Goal: Transaction & Acquisition: Subscribe to service/newsletter

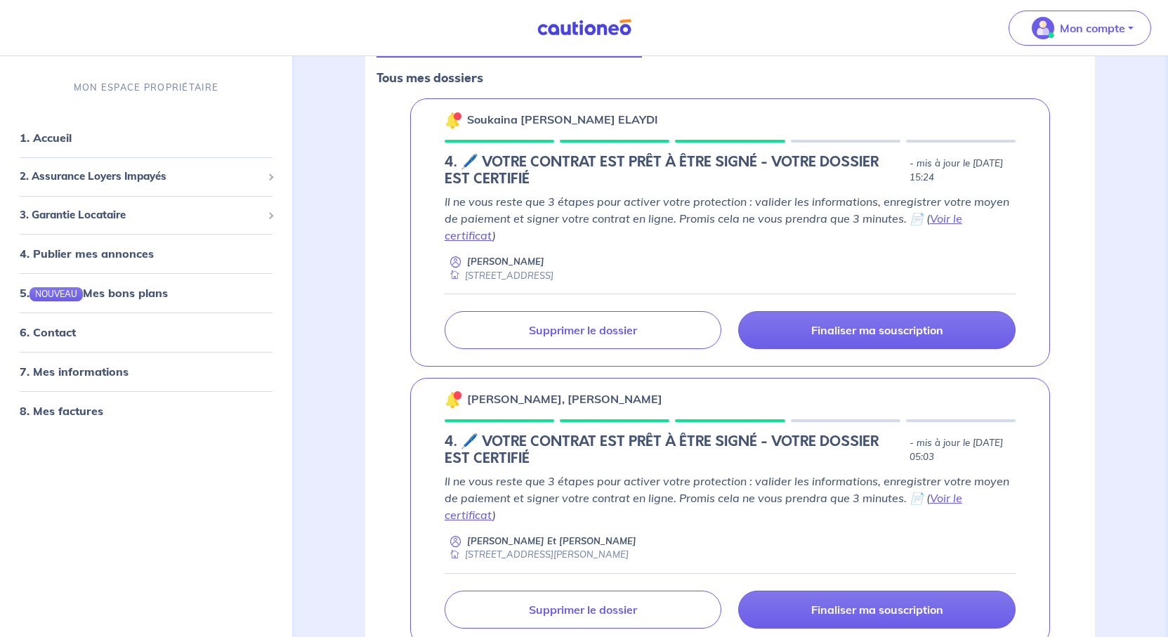
scroll to position [211, 0]
click at [901, 242] on link "Voir le certificat" at bounding box center [704, 226] width 518 height 31
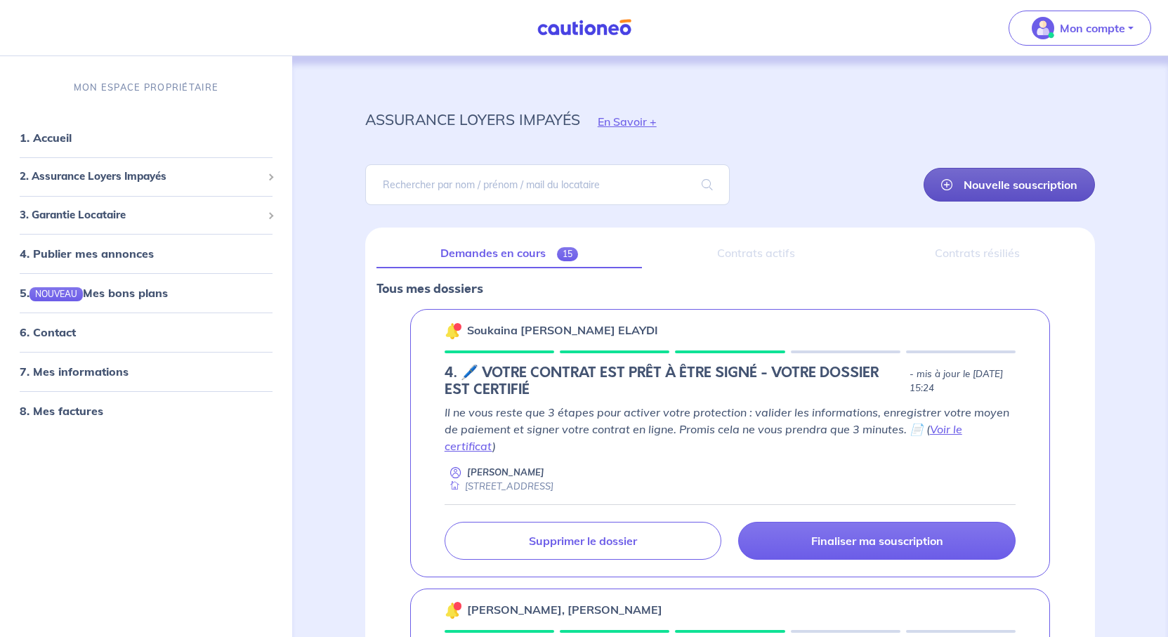
click at [958, 202] on link "Nouvelle souscription" at bounding box center [1009, 185] width 171 height 34
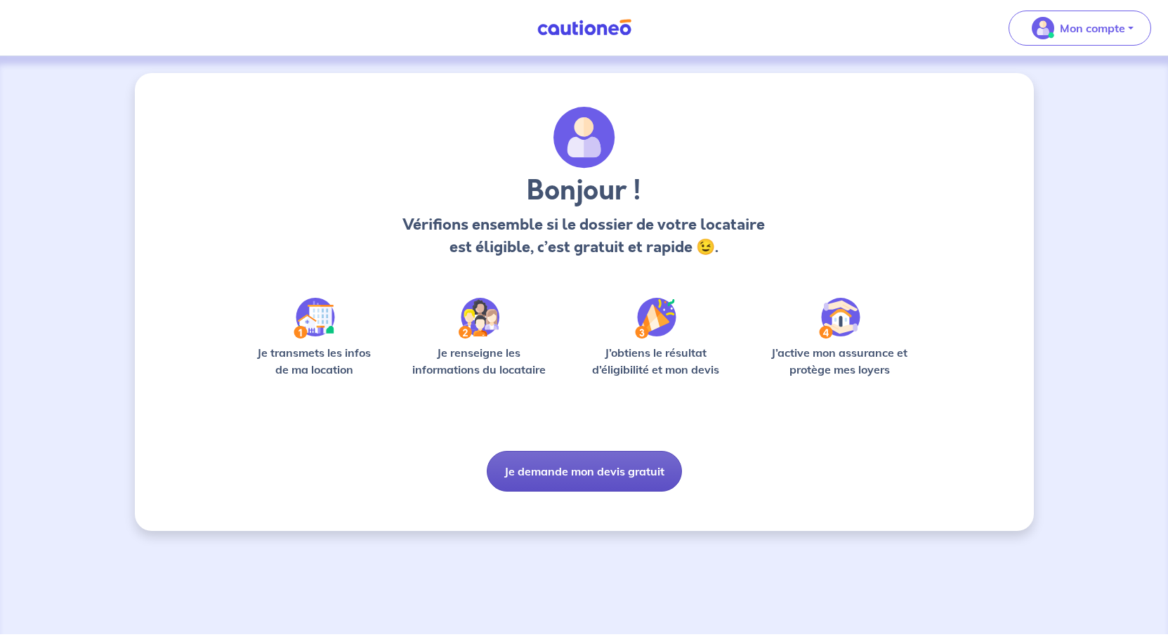
click at [616, 492] on button "Je demande mon devis gratuit" at bounding box center [584, 471] width 195 height 41
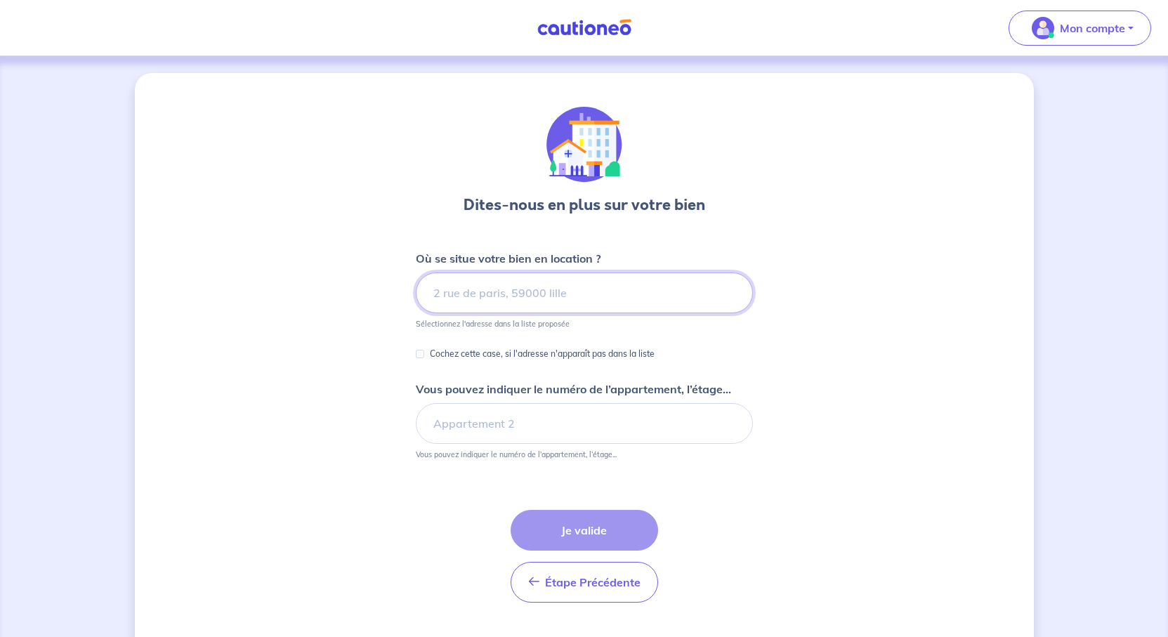
click at [508, 313] on input at bounding box center [584, 293] width 337 height 41
paste input "[STREET_ADDRESS]"
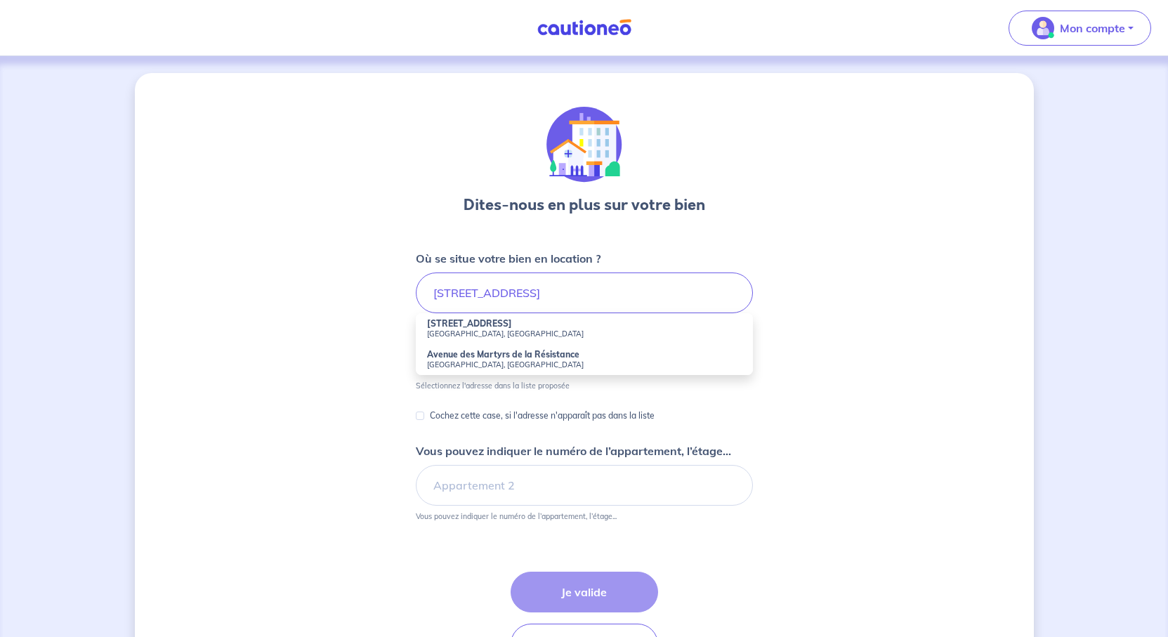
click at [495, 329] on strong "[STREET_ADDRESS]" at bounding box center [469, 323] width 85 height 11
type input "[STREET_ADDRESS]"
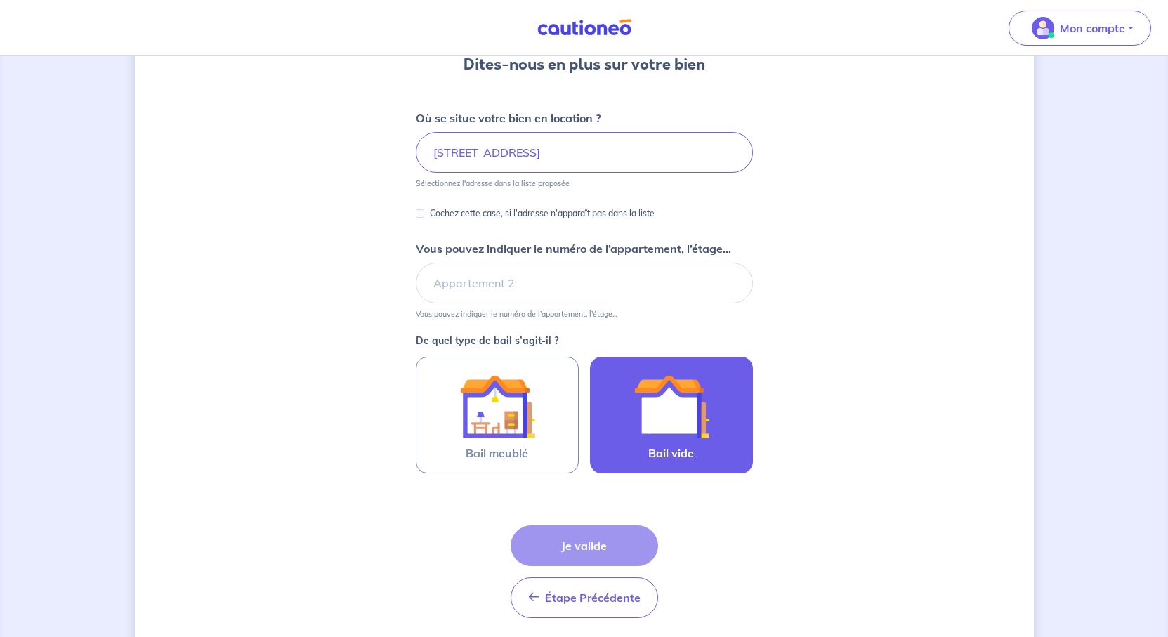
scroll to position [211, 0]
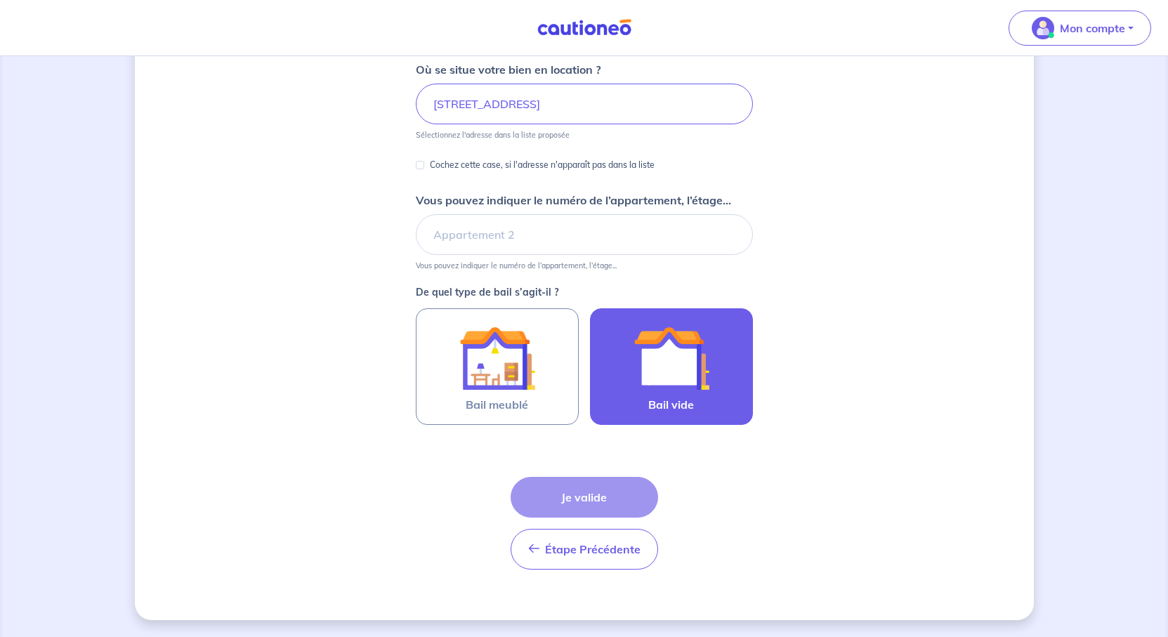
click at [736, 396] on div at bounding box center [672, 358] width 128 height 76
click at [0, 0] on input "Bail vide" at bounding box center [0, 0] width 0 height 0
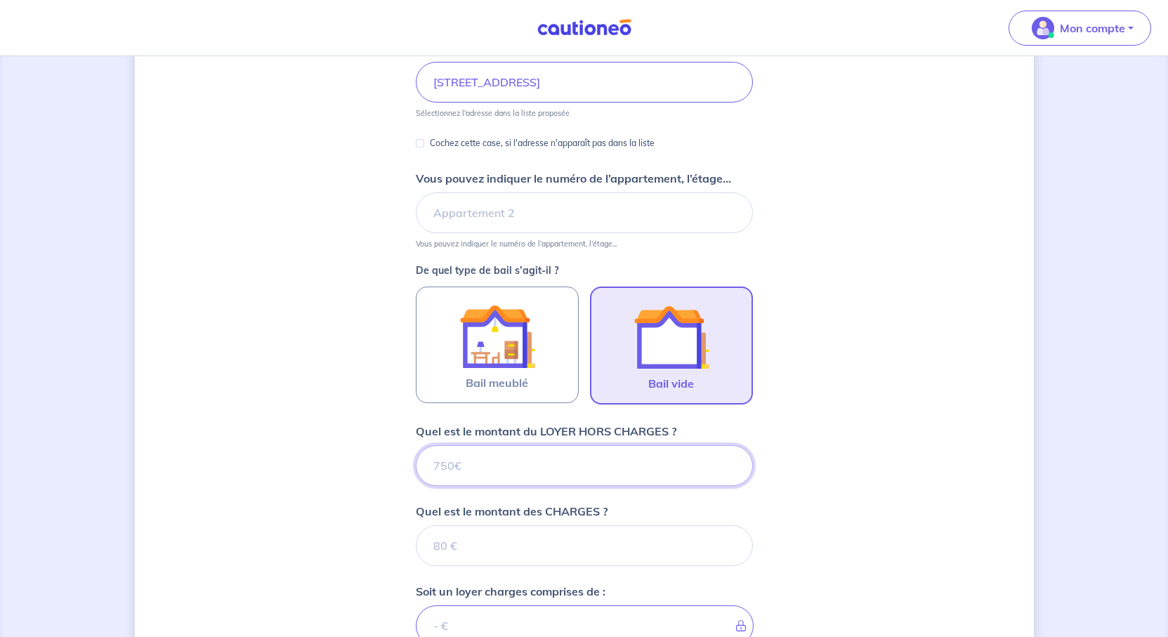
scroll to position [676, 0]
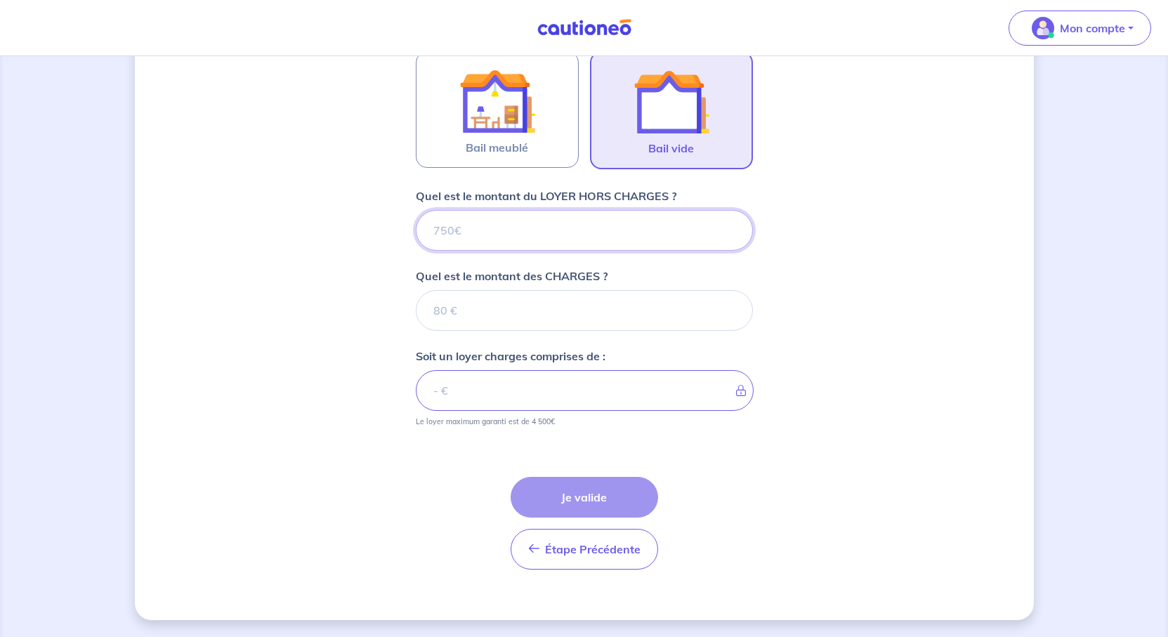
click at [511, 210] on input "Quel est le montant du LOYER HORS CHARGES ?" at bounding box center [584, 230] width 337 height 41
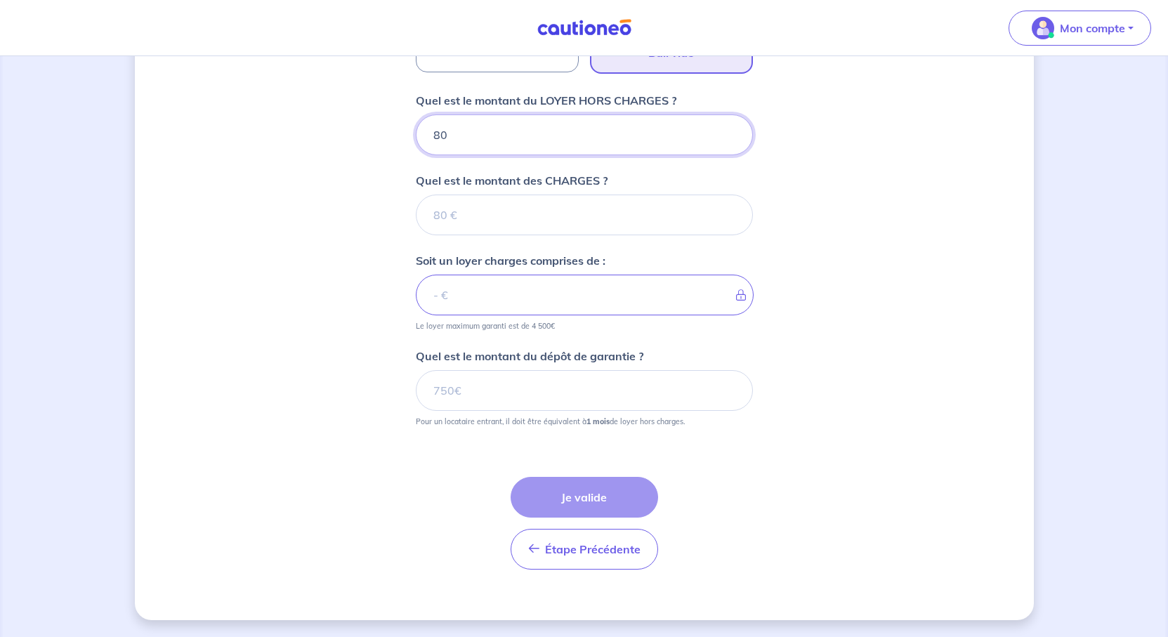
type input "800"
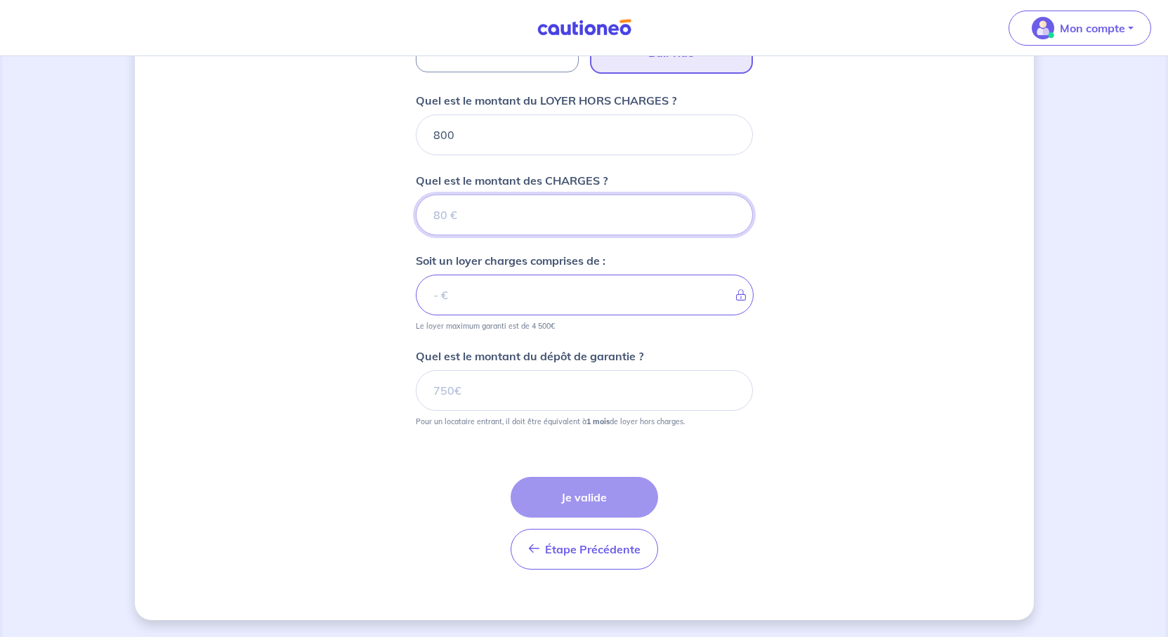
click at [471, 234] on input "Quel est le montant des CHARGES ?" at bounding box center [584, 215] width 337 height 41
type input "0"
type input "800"
type input "0"
click at [478, 315] on input "800" at bounding box center [585, 295] width 338 height 41
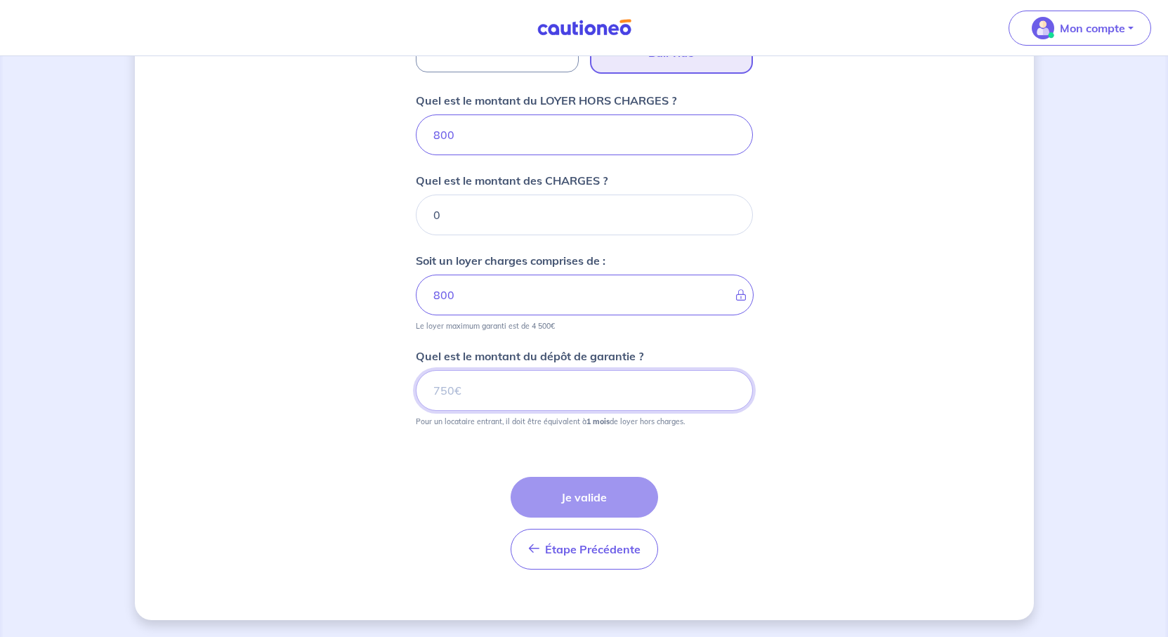
click at [492, 411] on input "Quel est le montant du dépôt de garantie ?" at bounding box center [584, 390] width 337 height 41
type input "800"
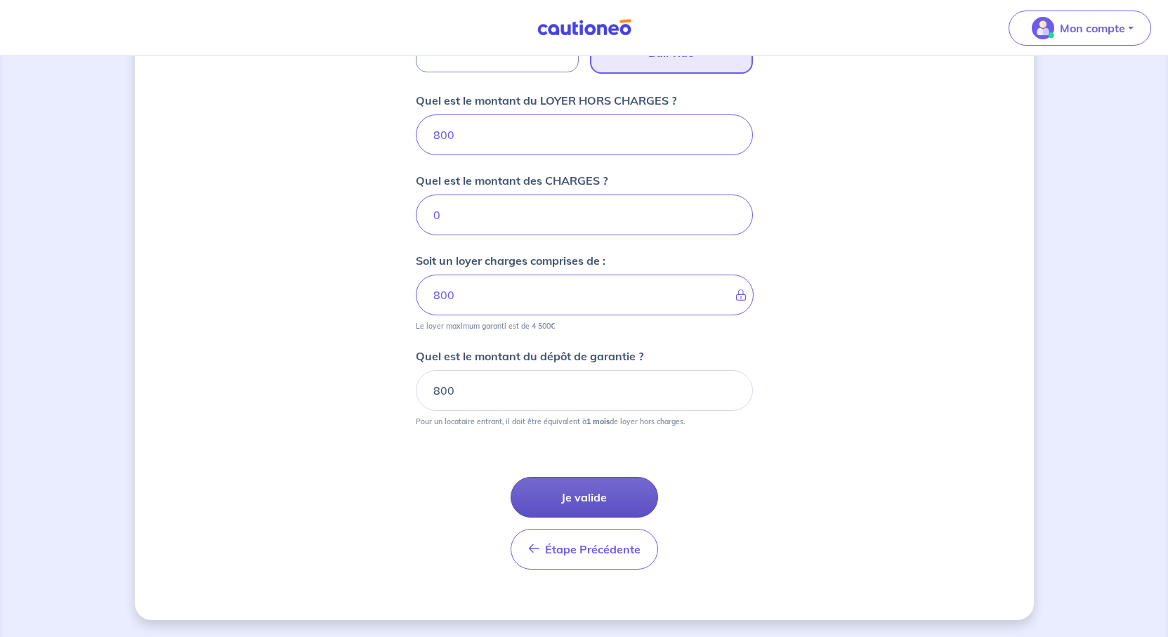
click at [581, 518] on button "Je valide" at bounding box center [585, 497] width 148 height 41
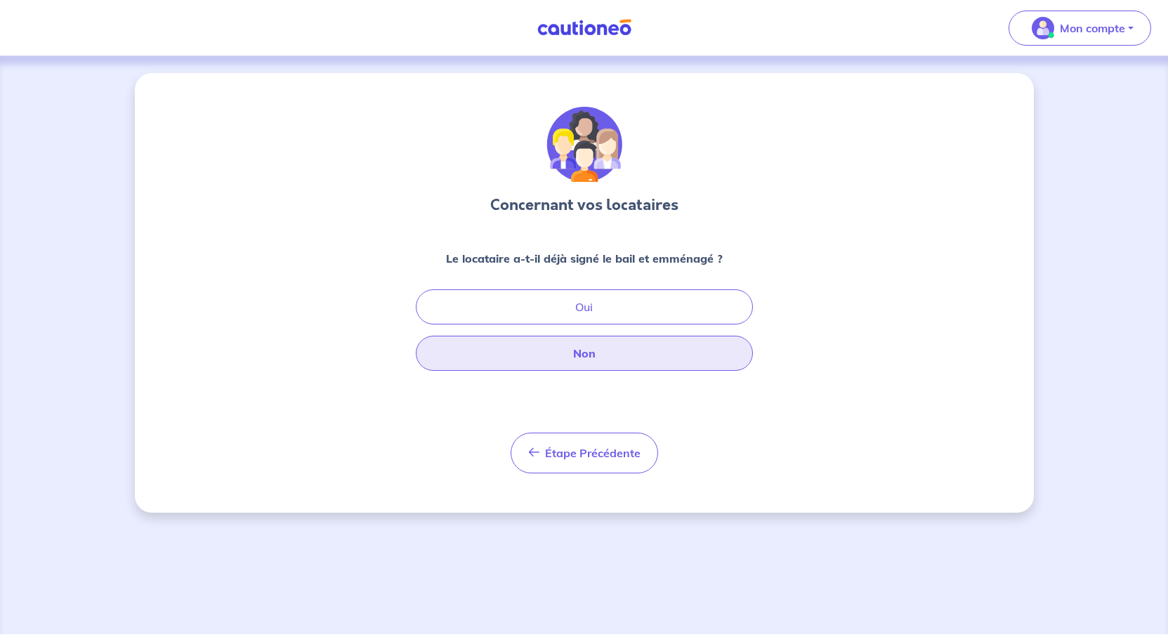
click at [548, 371] on button "Non" at bounding box center [584, 353] width 337 height 35
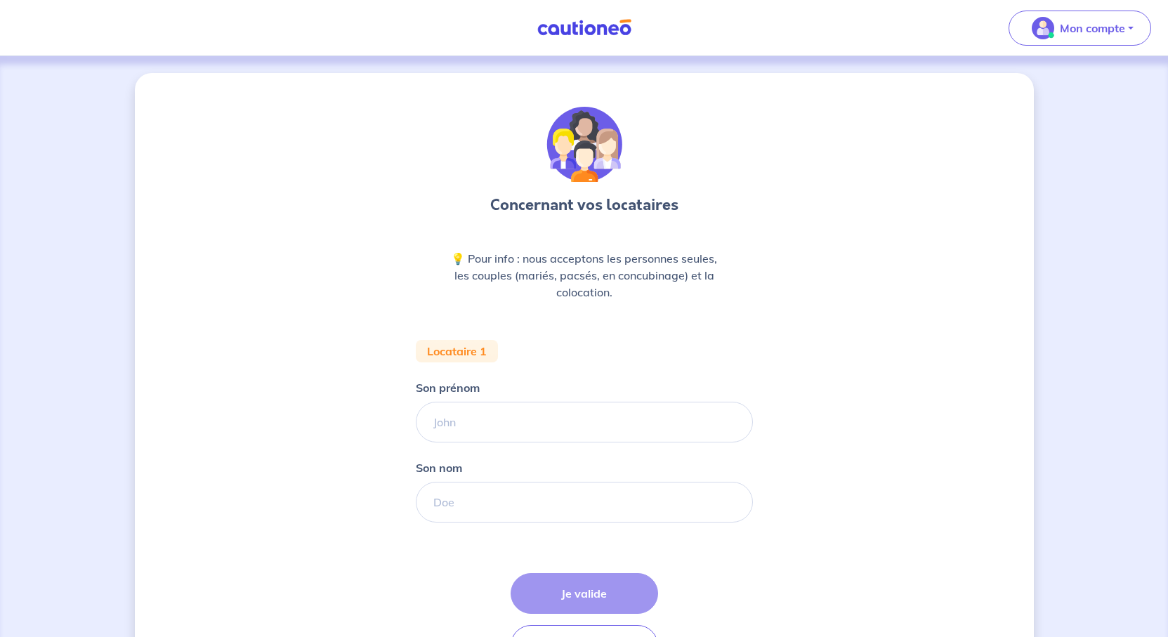
scroll to position [211, 0]
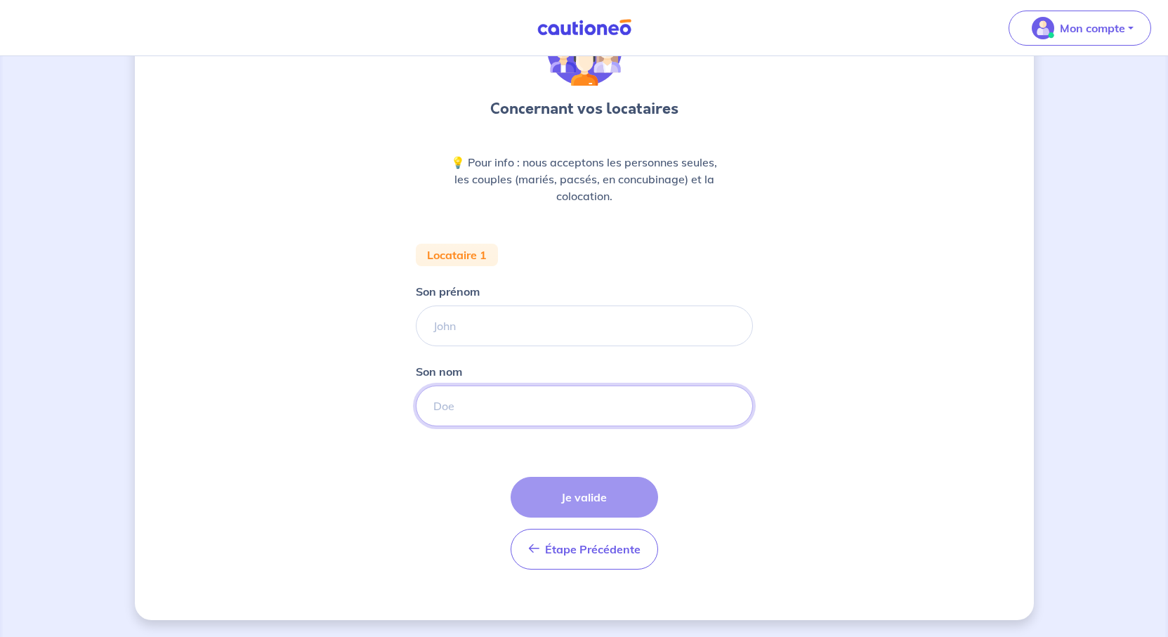
click at [444, 404] on input "Son nom" at bounding box center [584, 406] width 337 height 41
paste input "[PERSON_NAME]"
type input "[PERSON_NAME]"
click at [476, 306] on input "Son prénom" at bounding box center [584, 326] width 337 height 41
paste input "[PERSON_NAME]"
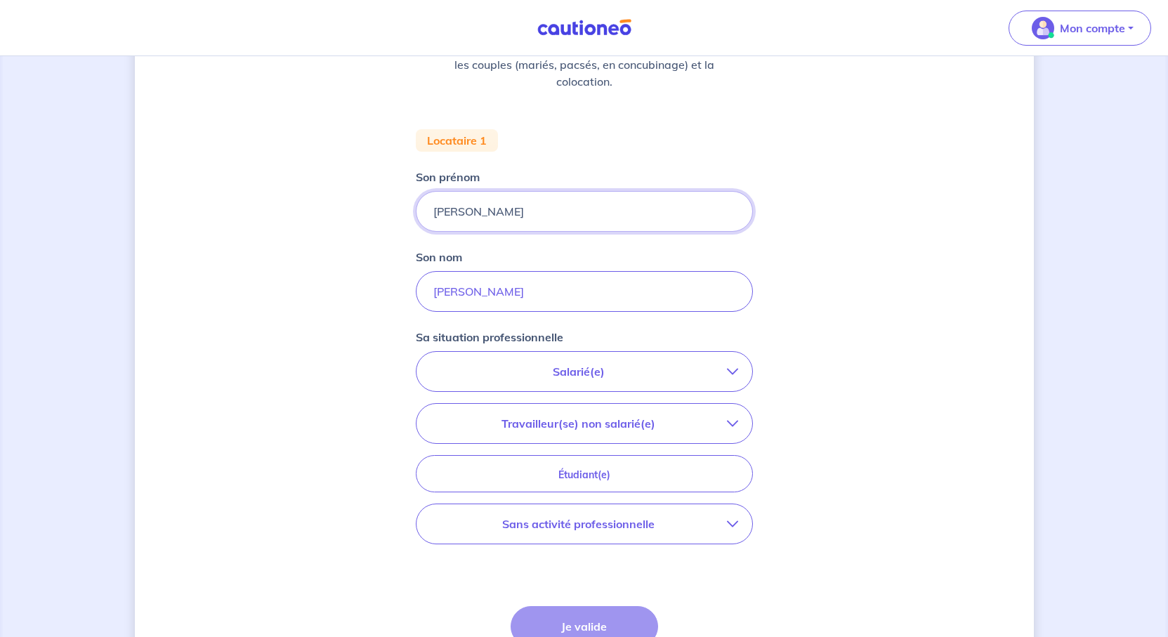
scroll to position [281, 0]
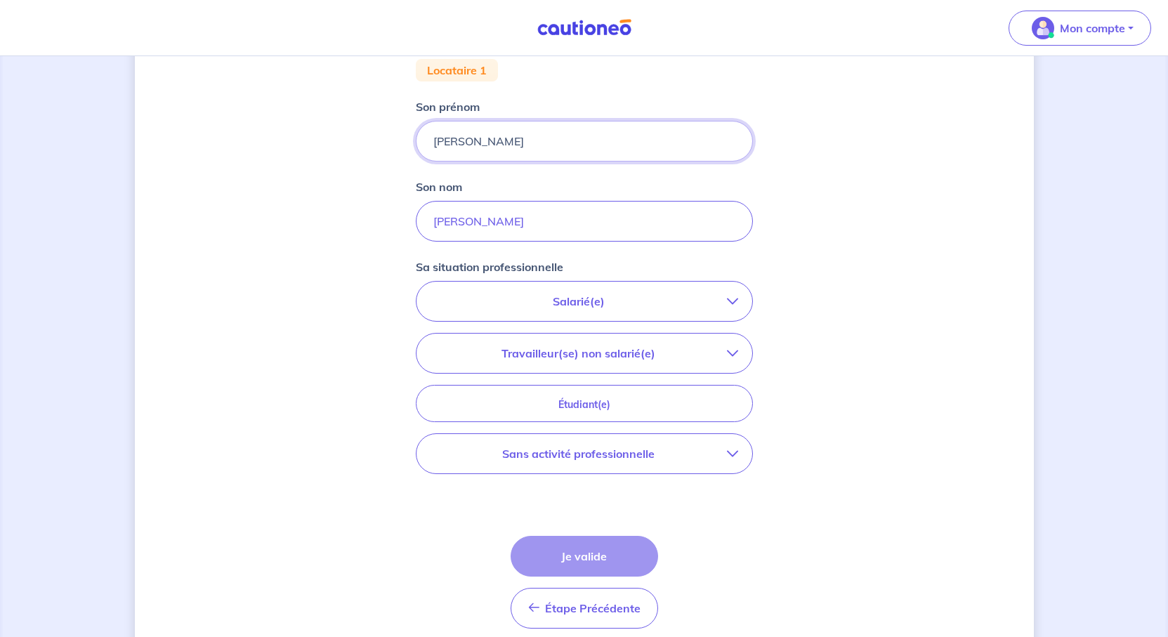
type input "[PERSON_NAME]"
click at [606, 310] on p "Salarié(e)" at bounding box center [579, 301] width 296 height 17
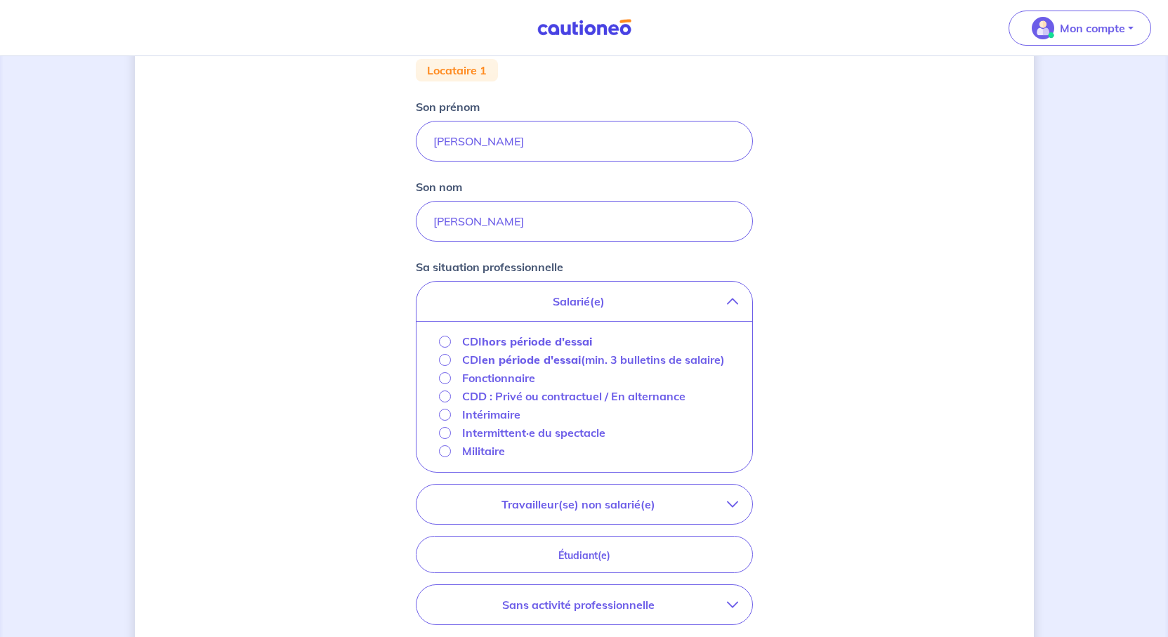
click at [517, 348] on strong "hors période d'essai" at bounding box center [537, 341] width 110 height 14
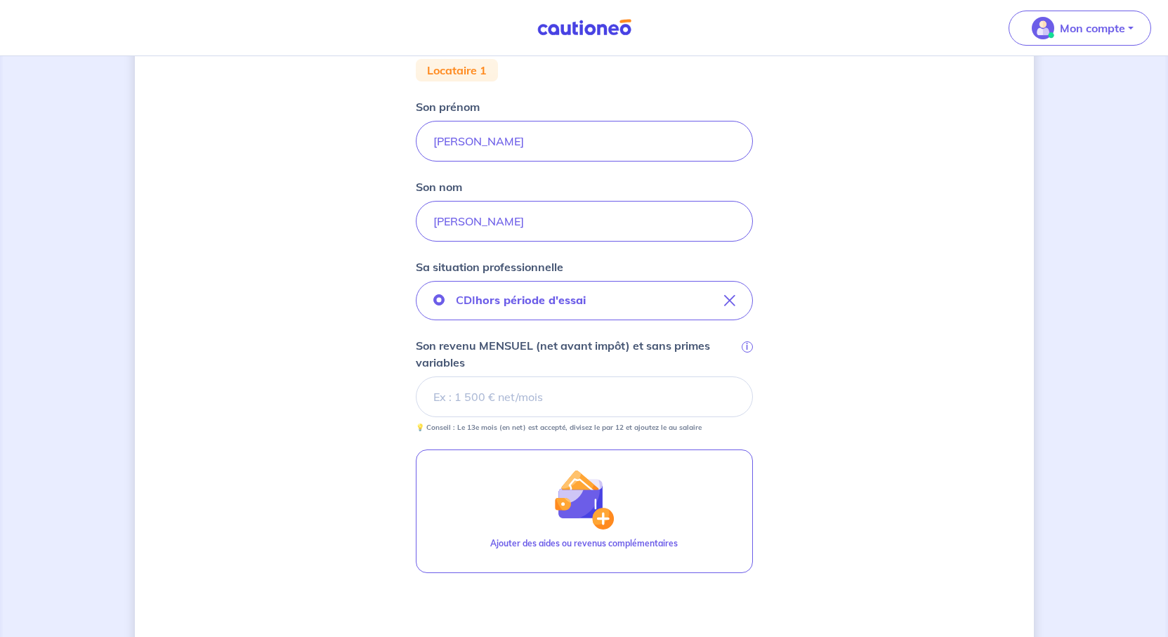
click at [489, 417] on input "Son revenu MENSUEL (net avant impôt) et sans primes variables i" at bounding box center [584, 397] width 337 height 41
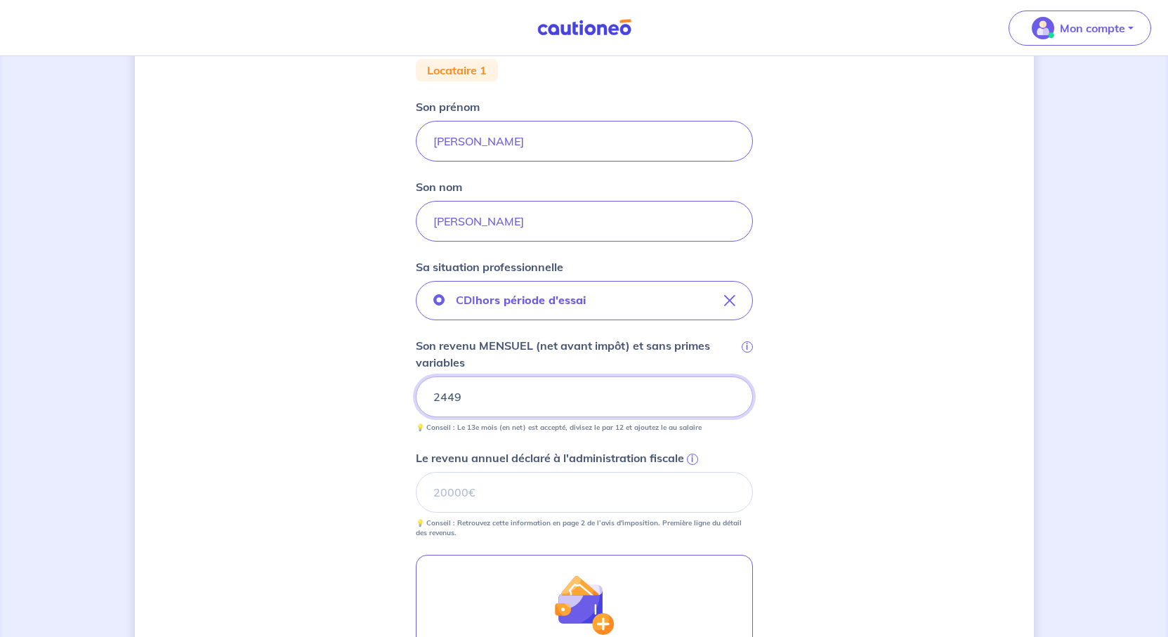
click at [970, 518] on div "Concernant vos locataires 💡 Pour info : nous acceptons les personnes seules, le…" at bounding box center [584, 340] width 899 height 1097
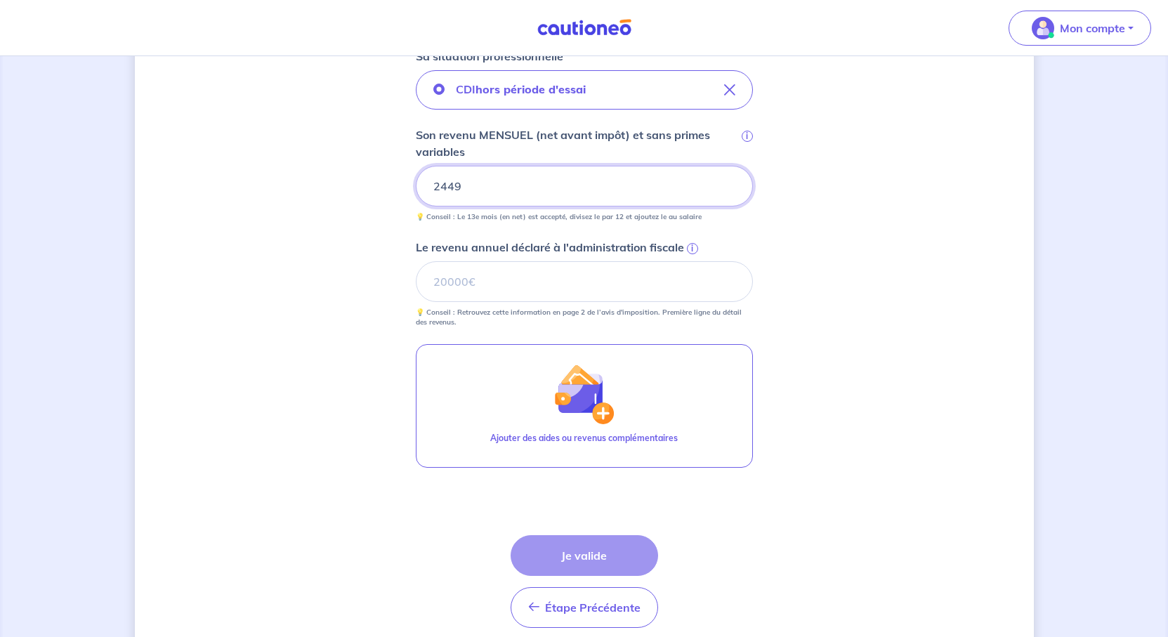
scroll to position [562, 0]
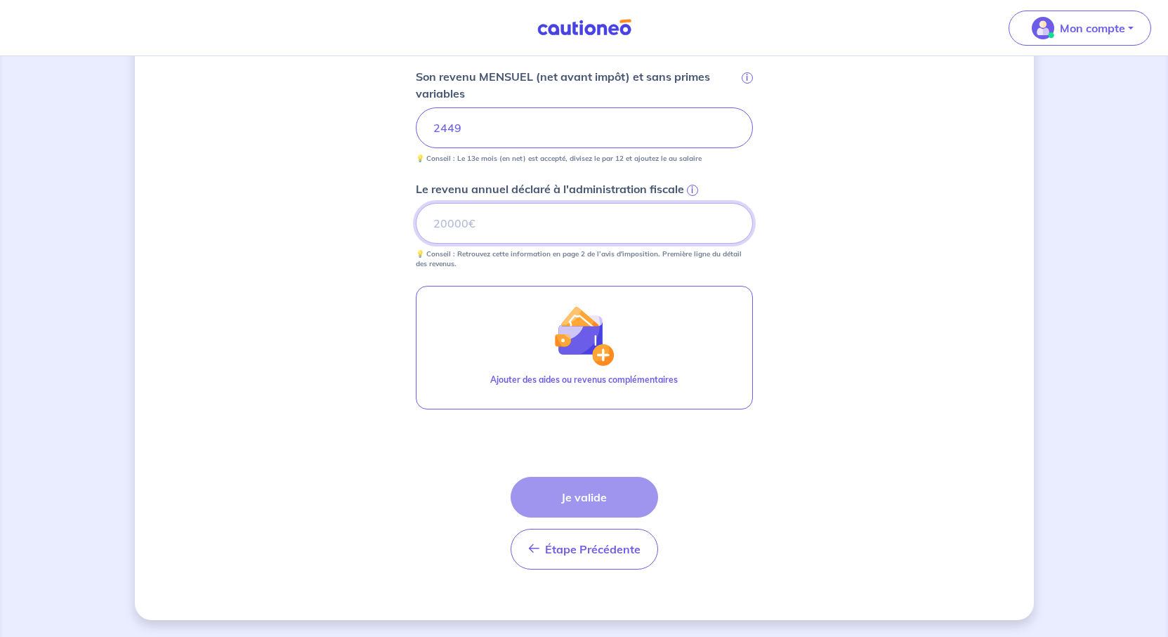
click at [584, 244] on input "Le revenu annuel déclaré à l'administration fiscale i" at bounding box center [584, 223] width 337 height 41
click at [556, 244] on input "Le revenu annuel déclaré à l'administration fiscale i" at bounding box center [584, 223] width 337 height 41
type input "30754"
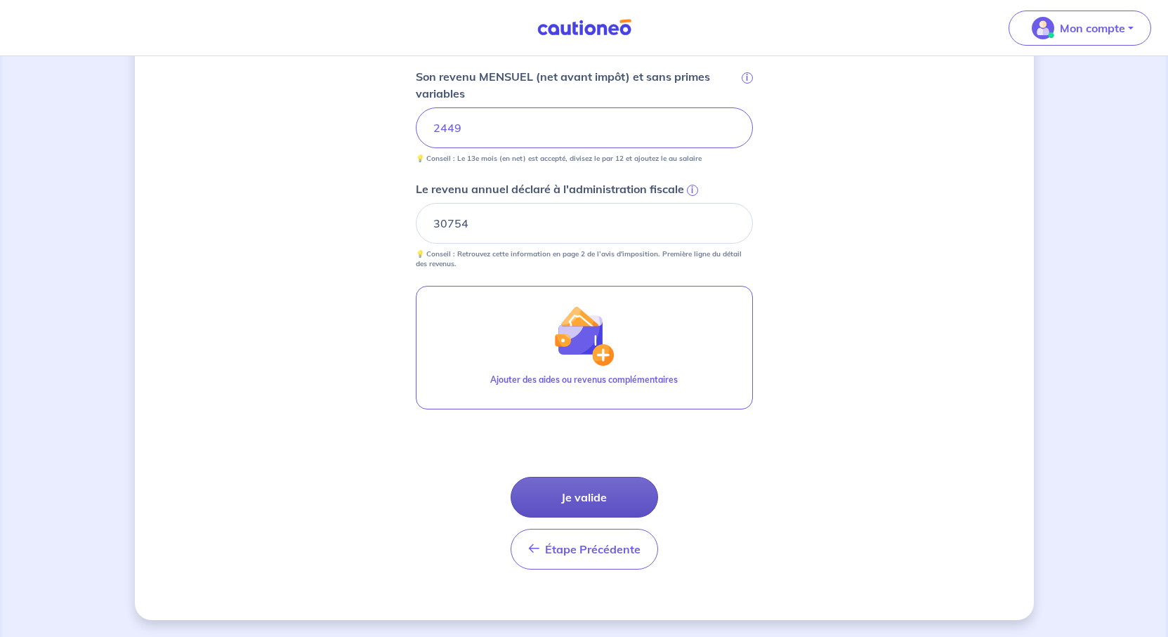
click at [625, 477] on button "Je valide" at bounding box center [585, 497] width 148 height 41
